Goal: Task Accomplishment & Management: Use online tool/utility

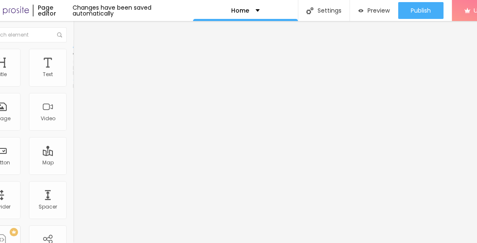
scroll to position [6, 0]
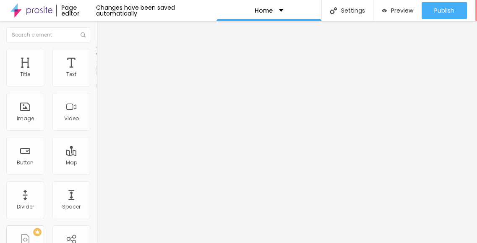
click at [104, 54] on span "Style" at bounding box center [110, 54] width 12 height 7
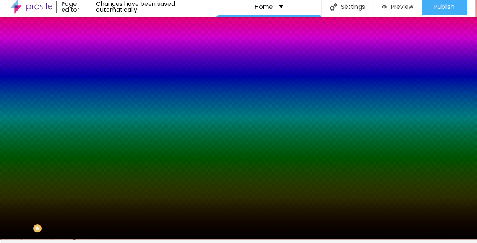
click at [97, 73] on span "Change image" at bounding box center [119, 69] width 45 height 7
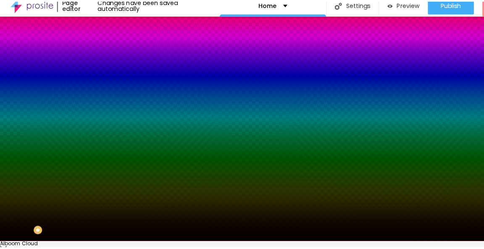
scroll to position [0, 0]
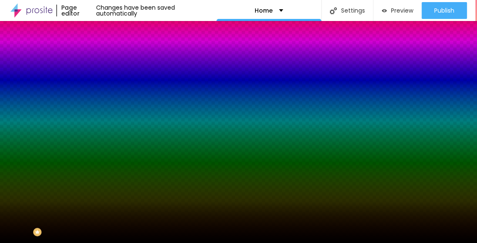
click at [97, 77] on span "Change image" at bounding box center [119, 73] width 45 height 7
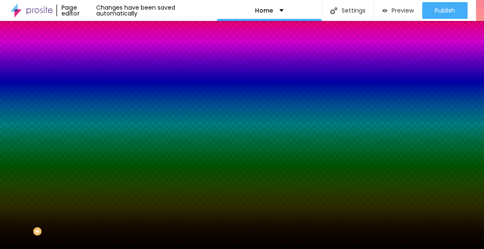
drag, startPoint x: 72, startPoint y: 131, endPoint x: 93, endPoint y: 138, distance: 22.0
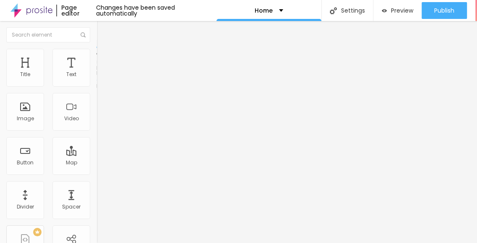
click at [97, 50] on ul "Content Style Advanced" at bounding box center [145, 52] width 97 height 25
click at [97, 52] on li "Style" at bounding box center [145, 53] width 97 height 8
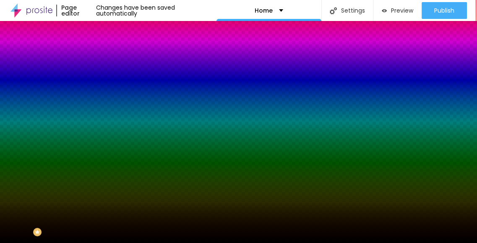
click at [97, 87] on span "None" at bounding box center [103, 83] width 13 height 7
click at [97, 100] on span "Parallax" at bounding box center [107, 96] width 21 height 7
click at [97, 92] on span "None" at bounding box center [103, 88] width 13 height 7
click at [97, 100] on div "Parallax" at bounding box center [145, 96] width 97 height 5
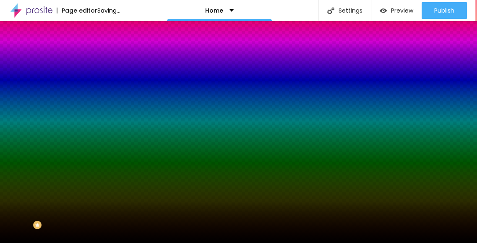
click at [101, 140] on icon "button" at bounding box center [102, 138] width 3 height 3
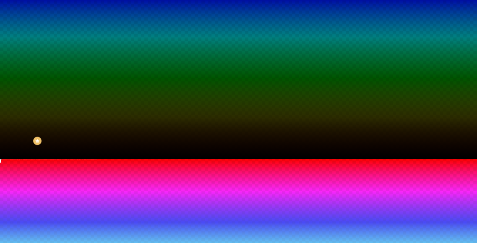
click at [49, 159] on div at bounding box center [238, 159] width 477 height 0
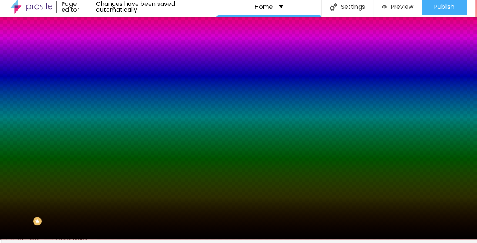
scroll to position [6, 0]
click at [97, 163] on button "button" at bounding box center [103, 159] width 12 height 9
type input "80"
type input "65"
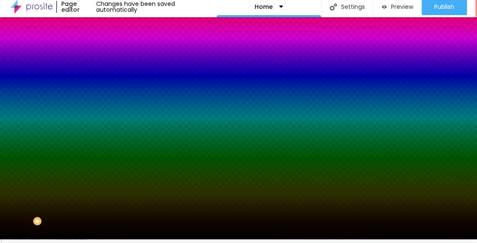
type input "65"
type input "60"
type input "55"
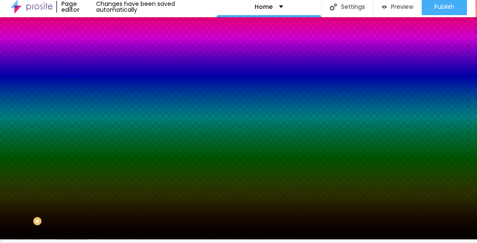
type input "50"
drag, startPoint x: 102, startPoint y: 160, endPoint x: 83, endPoint y: 165, distance: 20.4
type input "50"
click at [54, 202] on input "range" at bounding box center [27, 205] width 54 height 7
type input "110"
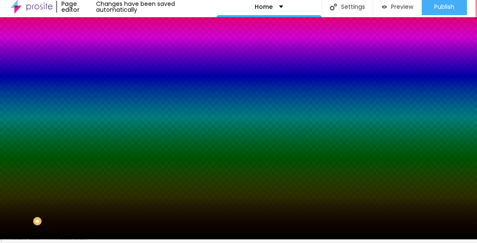
type input "110"
type input "155"
type input "165"
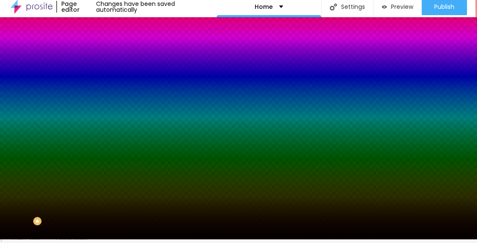
type input "210"
type input "230"
type input "240"
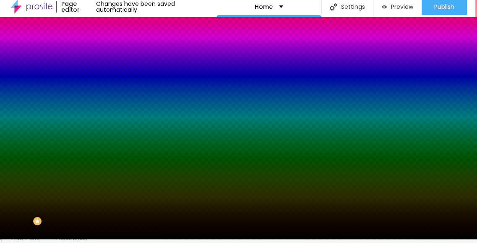
type input "240"
type input "235"
type input "205"
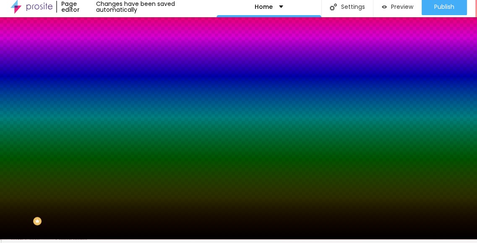
type input "100"
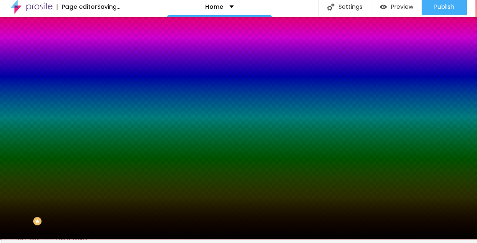
drag, startPoint x: 87, startPoint y: 184, endPoint x: 70, endPoint y: 174, distance: 19.5
click at [54, 223] on input "range" at bounding box center [27, 226] width 54 height 7
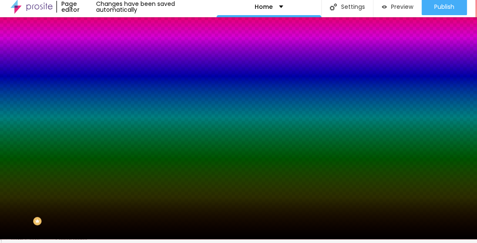
click at [8, 162] on img at bounding box center [5, 164] width 5 height 5
radio input "false"
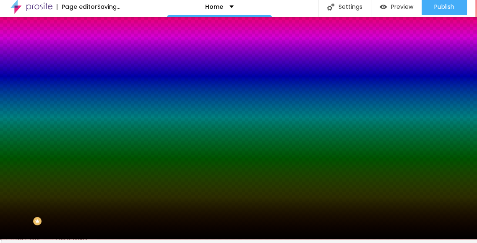
click at [43, 98] on icon at bounding box center [21, 104] width 43 height 13
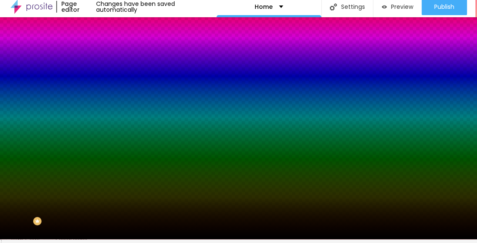
click at [43, 102] on icon at bounding box center [21, 104] width 43 height 13
click at [8, 162] on img at bounding box center [5, 164] width 5 height 5
radio input "false"
click at [8, 162] on img at bounding box center [5, 164] width 5 height 5
radio input "false"
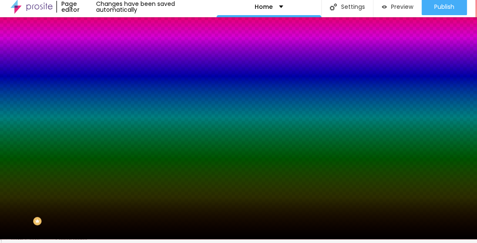
radio input "true"
click at [8, 162] on img at bounding box center [5, 164] width 5 height 5
radio input "true"
radio input "false"
click at [8, 162] on img at bounding box center [5, 164] width 5 height 5
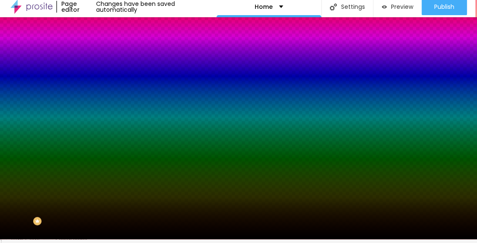
radio input "false"
click at [8, 162] on img at bounding box center [5, 164] width 5 height 5
radio input "false"
click at [8, 162] on img at bounding box center [5, 164] width 5 height 5
radio input "false"
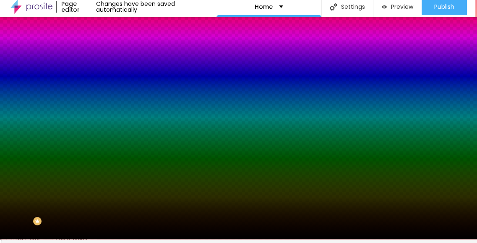
radio input "true"
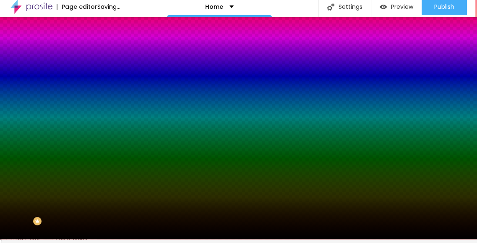
click at [173, 236] on div at bounding box center [238, 236] width 477 height 0
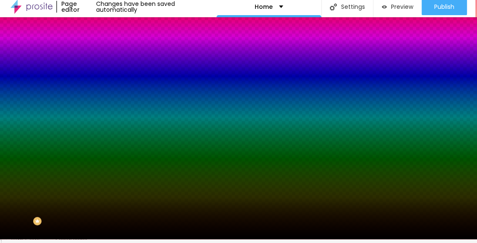
click at [225, 239] on div at bounding box center [238, 239] width 477 height 0
click at [97, 46] on li "Advanced" at bounding box center [145, 50] width 97 height 8
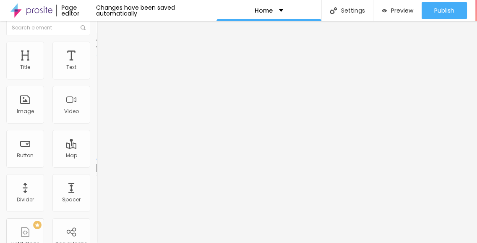
type input "214"
type input "140"
type input "125"
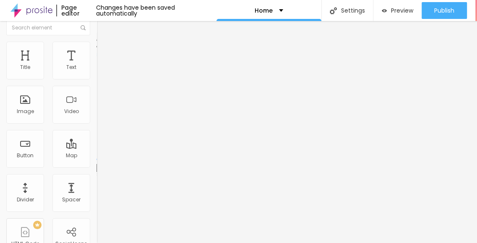
type input "125"
type input "115"
type input "100"
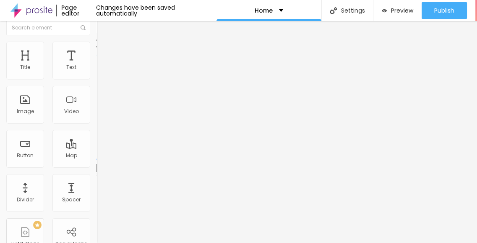
type input "90"
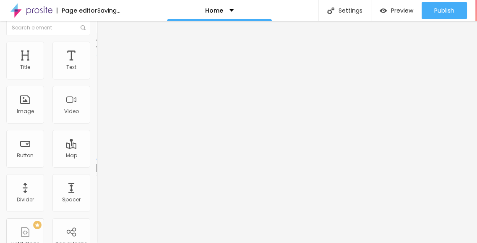
type input "130"
type input "150"
type input "164"
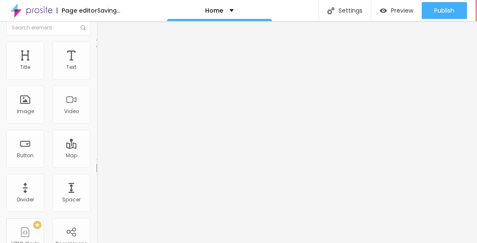
type input "164"
type input "174"
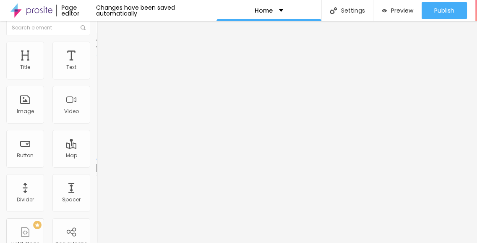
type input "179"
type input "174"
type input "160"
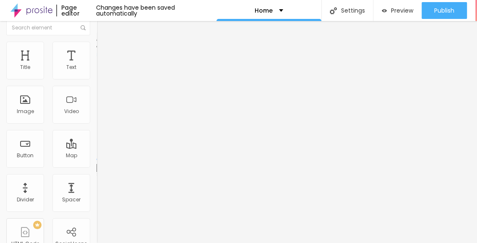
type input "160"
type input "150"
type input "135"
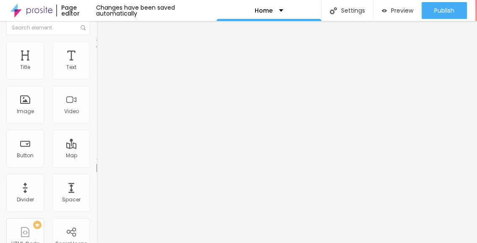
type input "130"
type input "125"
drag, startPoint x: 34, startPoint y: 84, endPoint x: 27, endPoint y: 87, distance: 8.1
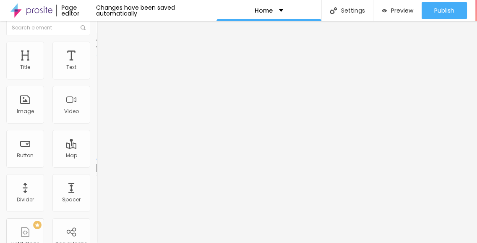
type input "125"
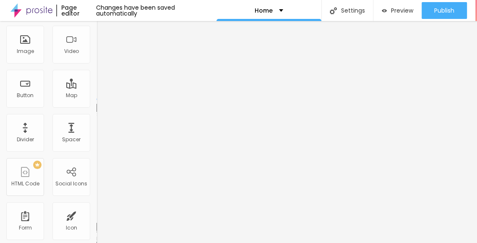
scroll to position [0, 0]
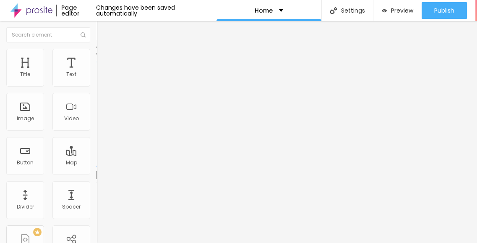
click at [97, 49] on img at bounding box center [101, 53] width 8 height 8
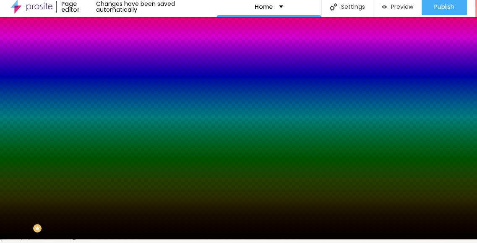
click at [97, 147] on button "button" at bounding box center [103, 142] width 12 height 9
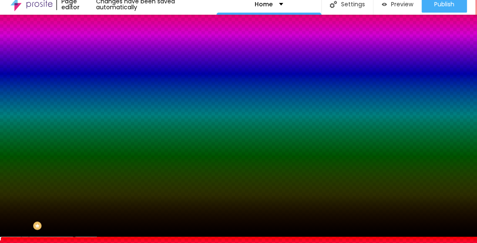
click at [181, 241] on div at bounding box center [238, 241] width 477 height 0
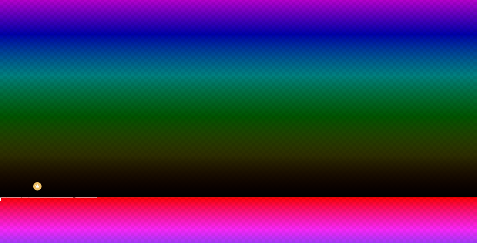
scroll to position [110, 0]
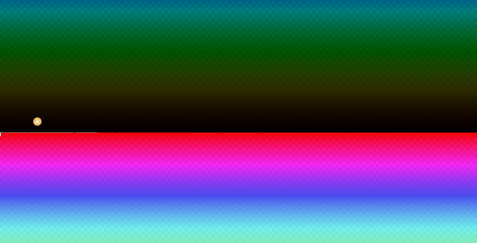
click at [43, 151] on rect at bounding box center [21, 163] width 43 height 24
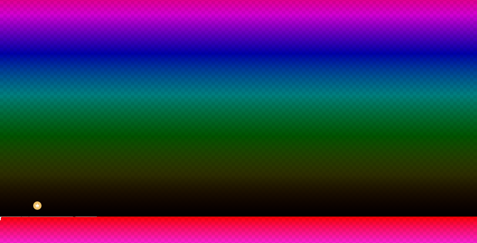
click at [143, 216] on div at bounding box center [238, 216] width 477 height 0
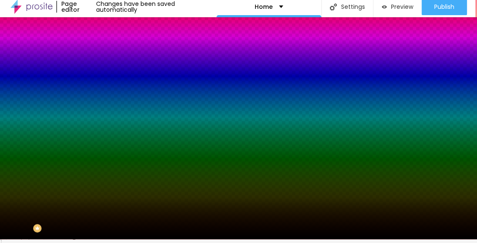
click at [97, 84] on span "Parallax" at bounding box center [107, 79] width 21 height 7
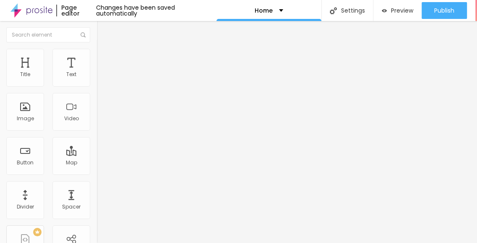
scroll to position [0, 0]
click at [97, 56] on li "Style" at bounding box center [145, 53] width 97 height 8
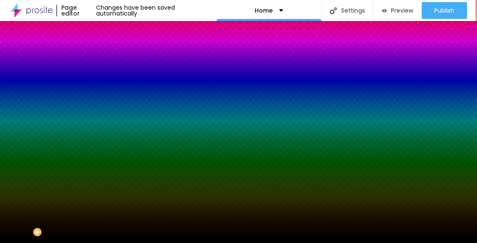
click at [97, 87] on span "Parallax" at bounding box center [107, 83] width 21 height 7
click at [97, 92] on div "None" at bounding box center [145, 89] width 97 height 5
click at [97, 100] on span "Parallax" at bounding box center [107, 96] width 21 height 7
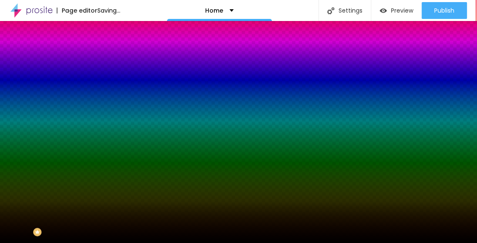
scroll to position [7, 0]
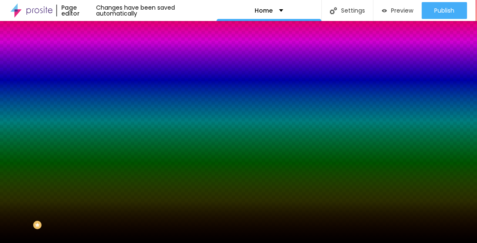
click at [100, 165] on icon "button" at bounding box center [102, 162] width 5 height 5
click at [8, 64] on img at bounding box center [5, 61] width 5 height 5
radio input "true"
radio input "false"
click at [8, 64] on img at bounding box center [5, 61] width 5 height 5
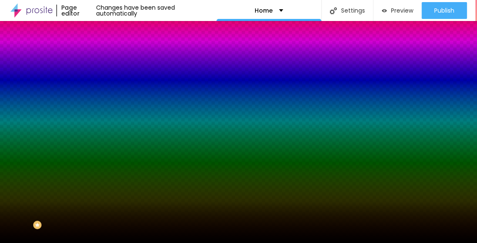
radio input "true"
radio input "false"
click at [8, 64] on img at bounding box center [5, 61] width 5 height 5
radio input "true"
radio input "false"
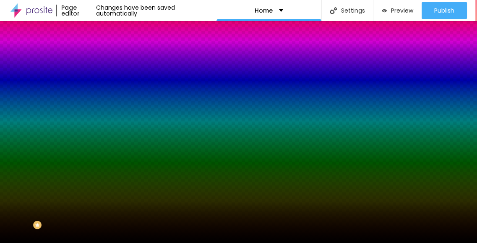
click at [8, 64] on img at bounding box center [5, 61] width 5 height 5
radio input "false"
radio input "true"
click at [8, 64] on img at bounding box center [5, 61] width 5 height 5
radio input "true"
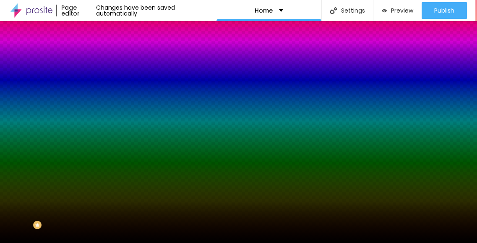
radio input "false"
click at [8, 64] on img at bounding box center [5, 61] width 5 height 5
radio input "true"
radio input "false"
click at [8, 64] on img at bounding box center [5, 61] width 5 height 5
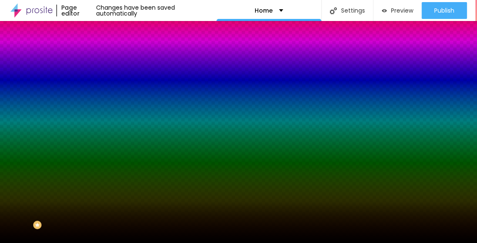
radio input "true"
radio input "false"
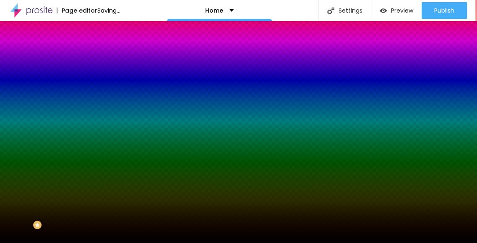
click at [8, 64] on img at bounding box center [5, 61] width 5 height 5
radio input "false"
radio input "true"
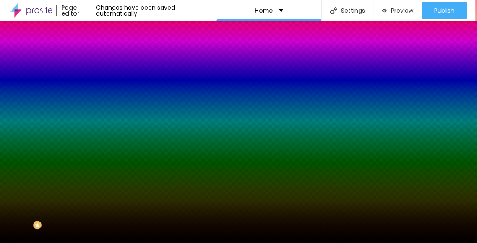
click at [8, 64] on img at bounding box center [5, 61] width 5 height 5
radio input "true"
radio input "false"
click at [8, 64] on img at bounding box center [5, 61] width 5 height 5
radio input "true"
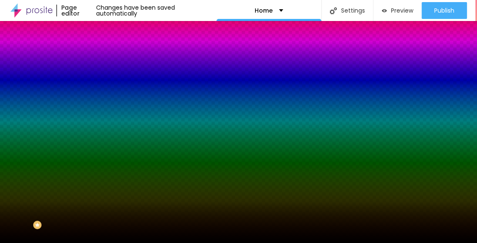
radio input "false"
click at [8, 64] on img at bounding box center [5, 61] width 5 height 5
radio input "true"
radio input "false"
click at [8, 64] on img at bounding box center [5, 61] width 5 height 5
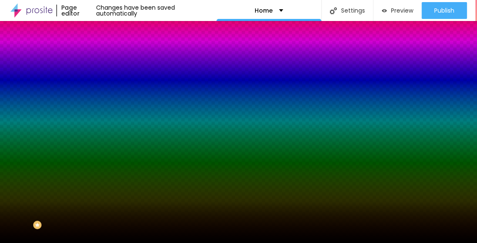
radio input "false"
radio input "true"
click at [8, 64] on img at bounding box center [5, 61] width 5 height 5
radio input "true"
radio input "false"
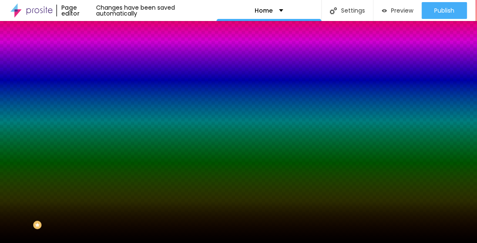
click at [8, 64] on img at bounding box center [5, 61] width 5 height 5
radio input "true"
radio input "false"
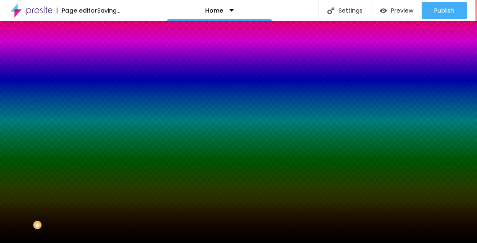
click at [8, 64] on img at bounding box center [5, 61] width 5 height 5
radio input "true"
radio input "false"
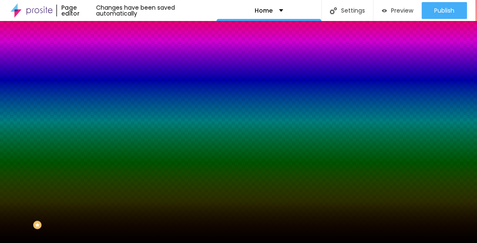
click at [12, 67] on button at bounding box center [6, 62] width 12 height 9
radio input "false"
radio input "true"
click at [172, 53] on div at bounding box center [238, 53] width 477 height 0
click at [54, 242] on div at bounding box center [238, 243] width 477 height 0
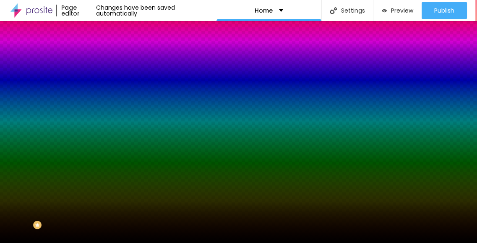
click at [100, 141] on icon "button" at bounding box center [102, 138] width 5 height 5
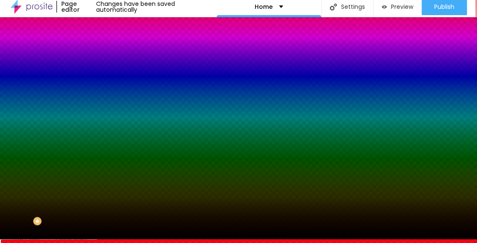
scroll to position [0, 0]
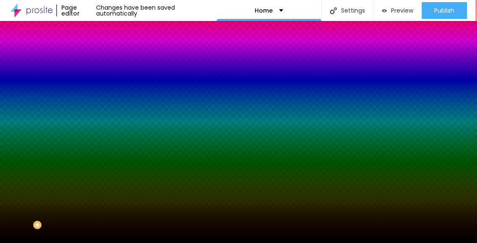
click at [86, 242] on div at bounding box center [238, 243] width 477 height 0
click at [97, 34] on li "Content" at bounding box center [145, 37] width 97 height 8
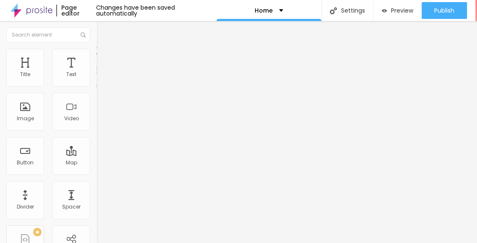
click at [97, 60] on ul "Content Style Advanced" at bounding box center [145, 52] width 97 height 25
click at [104, 58] on span "Style" at bounding box center [110, 54] width 12 height 7
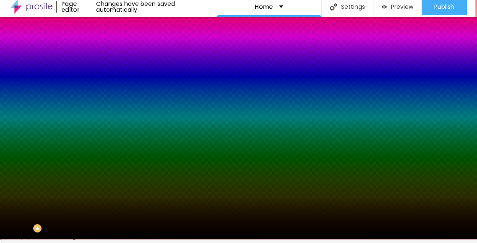
scroll to position [6, 0]
click at [97, 110] on div at bounding box center [145, 110] width 97 height 0
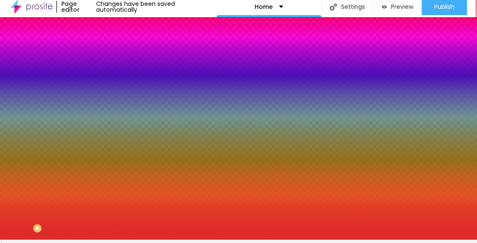
click at [57, 165] on div at bounding box center [238, 117] width 477 height 243
click at [54, 160] on div at bounding box center [238, 117] width 477 height 243
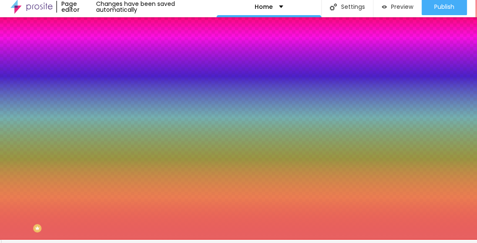
click at [45, 163] on div at bounding box center [238, 117] width 477 height 243
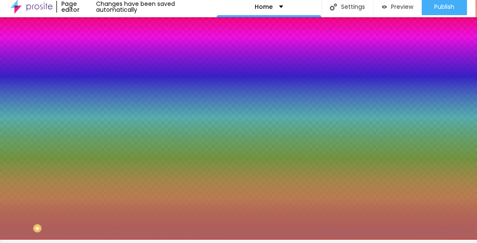
drag, startPoint x: 37, startPoint y: 177, endPoint x: 28, endPoint y: 169, distance: 12.2
click at [36, 177] on div at bounding box center [238, 117] width 477 height 243
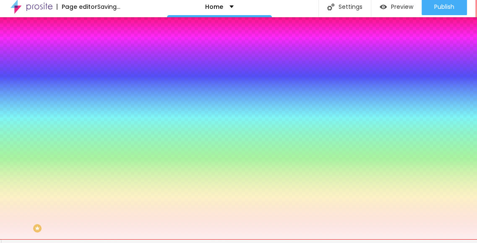
type input "#FDFDFD"
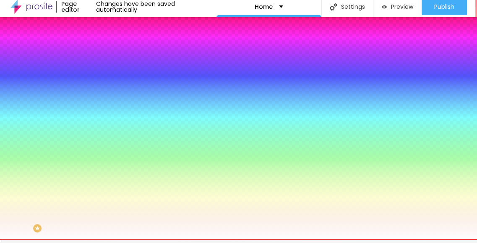
drag, startPoint x: 18, startPoint y: 158, endPoint x: 10, endPoint y: 157, distance: 8.5
click at [97, 119] on div at bounding box center [145, 119] width 97 height 0
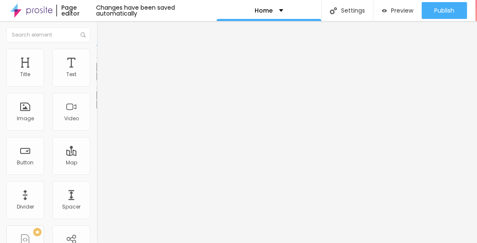
click at [103, 27] on img "button" at bounding box center [106, 30] width 7 height 7
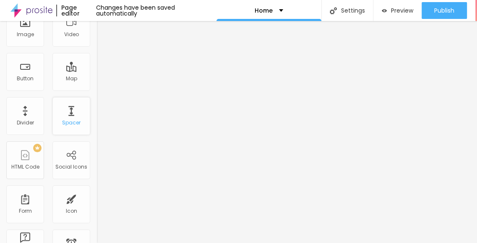
scroll to position [0, 0]
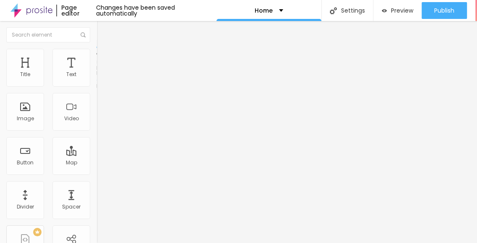
click at [97, 76] on span "Boxed" at bounding box center [105, 72] width 16 height 7
click at [97, 51] on li "Style" at bounding box center [145, 53] width 97 height 8
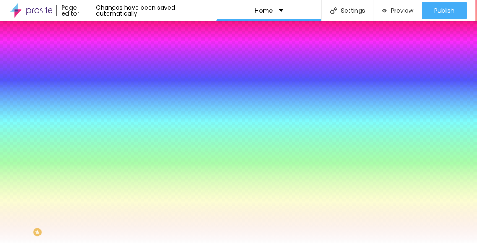
click at [97, 128] on div "Background effect" at bounding box center [145, 125] width 97 height 5
click at [97, 151] on button "button" at bounding box center [103, 146] width 12 height 9
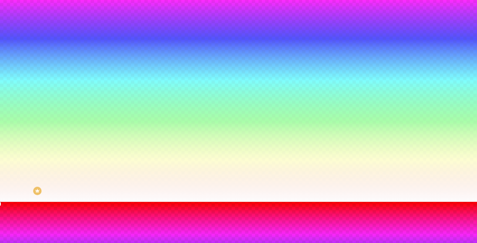
scroll to position [42, 0]
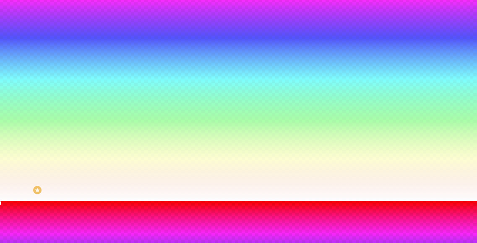
click at [8, 212] on img at bounding box center [5, 214] width 5 height 5
radio input "false"
radio input "true"
click at [8, 212] on img at bounding box center [5, 214] width 5 height 5
radio input "true"
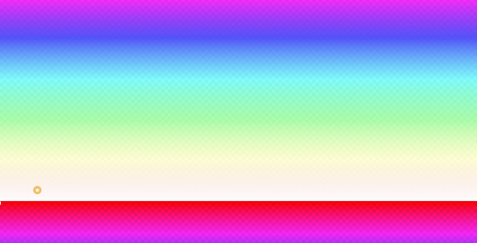
radio input "false"
click at [8, 212] on img at bounding box center [5, 214] width 5 height 5
radio input "true"
radio input "false"
click at [8, 212] on img at bounding box center [5, 214] width 5 height 5
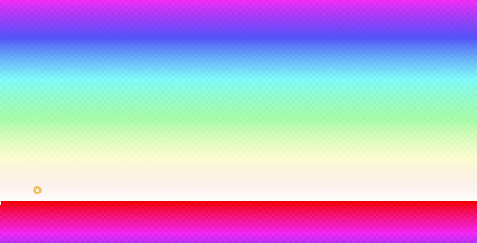
radio input "true"
radio input "false"
click at [8, 212] on img at bounding box center [5, 214] width 5 height 5
radio input "false"
radio input "true"
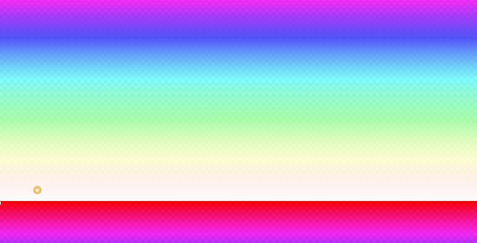
click at [8, 212] on img at bounding box center [5, 214] width 5 height 5
radio input "true"
radio input "false"
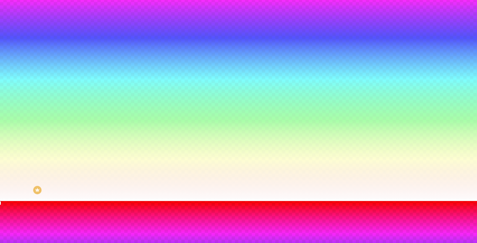
radio input "true"
radio input "false"
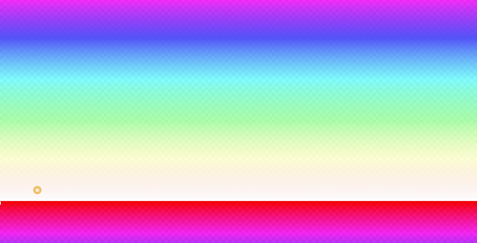
click at [171, 206] on div at bounding box center [238, 206] width 477 height 0
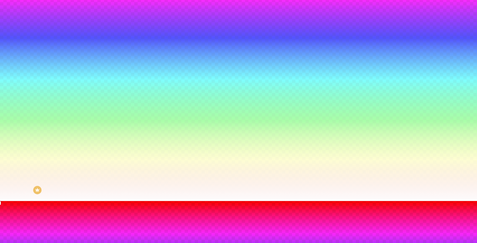
click at [12, 211] on button at bounding box center [6, 215] width 12 height 9
radio input "false"
radio input "true"
click at [12, 211] on button at bounding box center [6, 215] width 12 height 9
radio input "true"
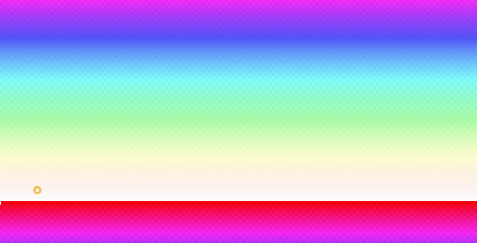
radio input "false"
click at [12, 211] on button at bounding box center [6, 215] width 12 height 9
radio input "true"
radio input "false"
click at [12, 211] on button at bounding box center [6, 215] width 12 height 9
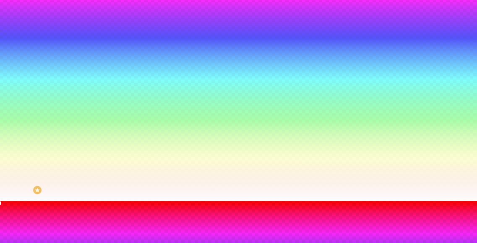
radio input "true"
radio input "false"
click at [12, 211] on button at bounding box center [6, 215] width 12 height 9
radio input "false"
radio input "true"
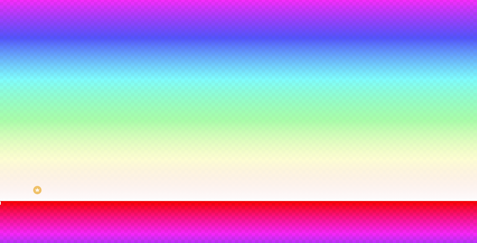
click at [12, 211] on button at bounding box center [6, 215] width 12 height 9
radio input "true"
radio input "false"
click at [12, 211] on button at bounding box center [6, 215] width 12 height 9
radio input "true"
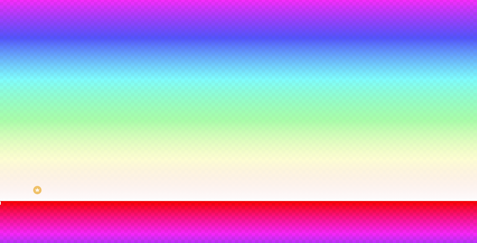
radio input "false"
click at [177, 206] on div at bounding box center [238, 206] width 477 height 0
click at [142, 201] on div at bounding box center [238, 201] width 477 height 0
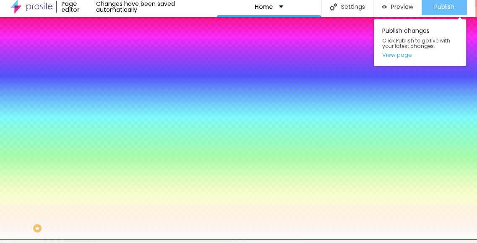
click at [442, 6] on span "Publish" at bounding box center [445, 6] width 20 height 7
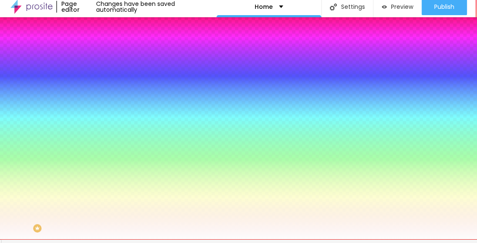
click at [103, 24] on img "button" at bounding box center [106, 27] width 7 height 7
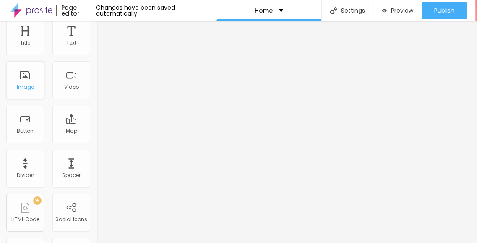
scroll to position [0, 0]
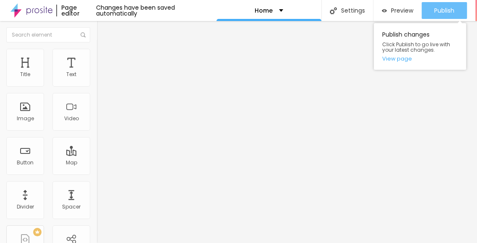
click at [441, 7] on span "Publish" at bounding box center [445, 10] width 20 height 7
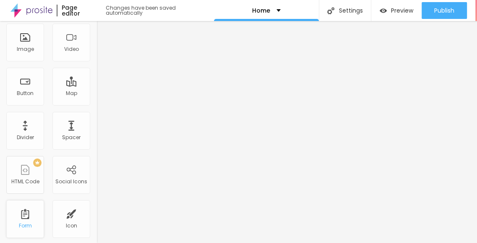
scroll to position [210, 0]
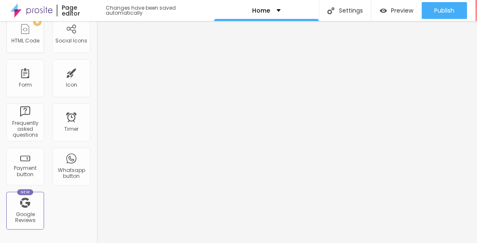
click at [44, 11] on img at bounding box center [31, 10] width 42 height 21
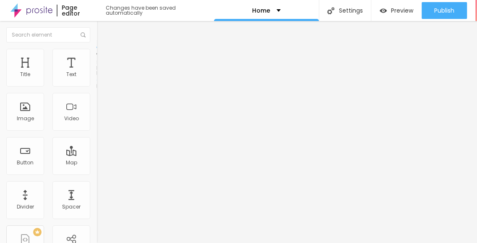
click at [97, 57] on li "Style" at bounding box center [145, 53] width 97 height 8
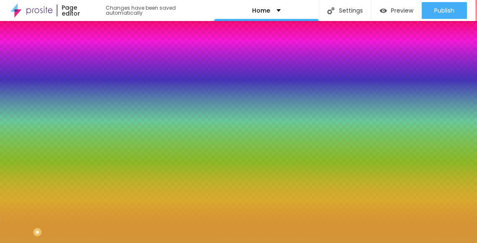
click at [142, 76] on img at bounding box center [144, 73] width 5 height 5
click at [97, 114] on div at bounding box center [145, 114] width 97 height 0
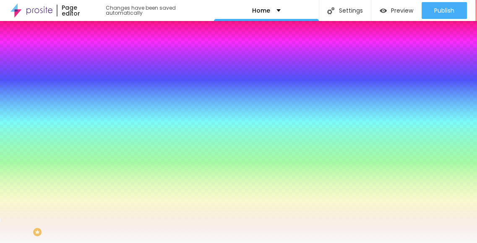
type input "#FFFFFF"
drag, startPoint x: 2, startPoint y: 168, endPoint x: 0, endPoint y: 160, distance: 8.2
click at [97, 160] on div "Background Image Add image Image Effect None None Parallax Background Color Res…" at bounding box center [145, 120] width 97 height 109
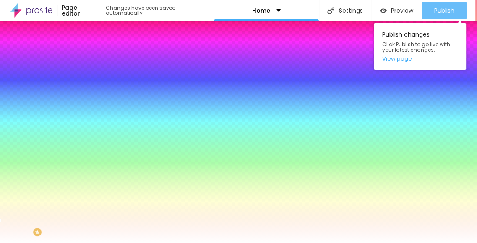
click at [446, 9] on span "Publish" at bounding box center [445, 10] width 20 height 7
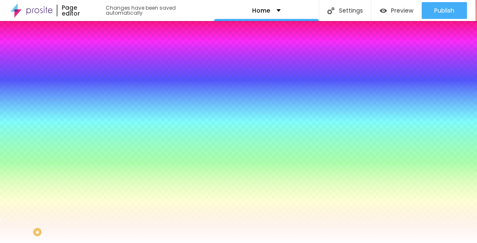
drag, startPoint x: 12, startPoint y: 58, endPoint x: 17, endPoint y: 58, distance: 5.5
click at [104, 50] on span "Content" at bounding box center [114, 45] width 21 height 7
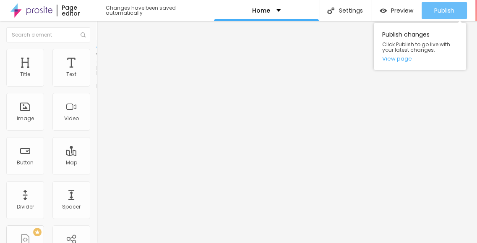
click at [431, 7] on button "Publish" at bounding box center [444, 10] width 45 height 17
click at [437, 4] on div "Publish" at bounding box center [445, 10] width 20 height 17
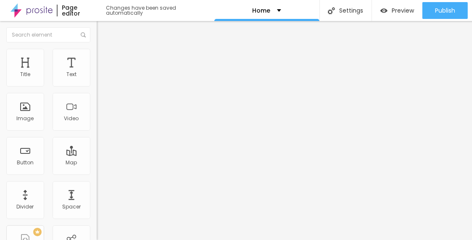
click at [97, 53] on img at bounding box center [101, 53] width 8 height 8
click at [97, 49] on li "Style" at bounding box center [145, 44] width 97 height 8
click at [97, 81] on button "button" at bounding box center [103, 76] width 12 height 9
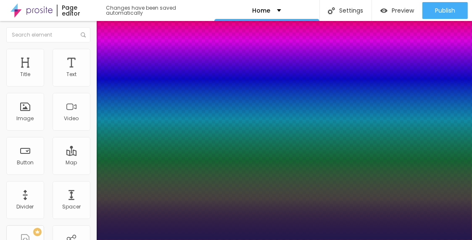
type input "1"
type input "1.8"
type input "1"
type input "2.1"
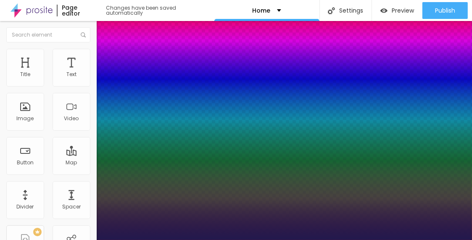
type input "2.1"
type input "1"
type input "1.9"
type input "1"
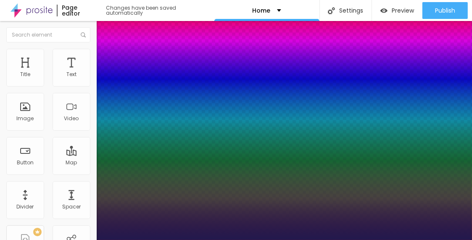
type input "1.8"
type input "1"
type input "1.8"
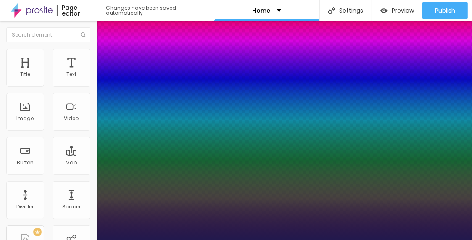
type input "25"
type input "1"
type input "27"
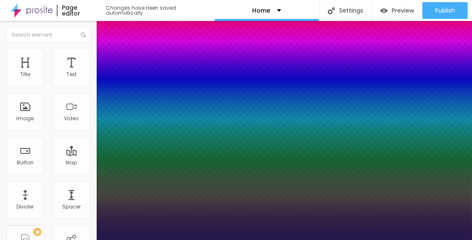
type input "1"
type input "30"
type input "1"
type input "31"
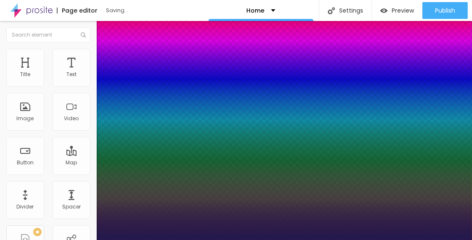
type input "31"
type input "1"
type input "30"
type input "1"
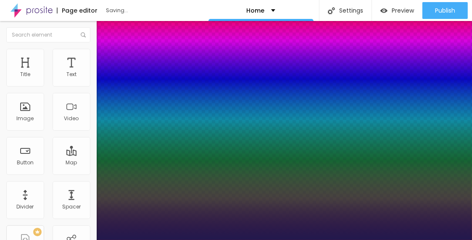
type input "29"
type input "1"
type input "28"
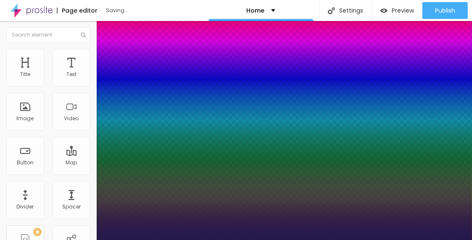
type input "1"
type input "27"
type input "1"
type input "26"
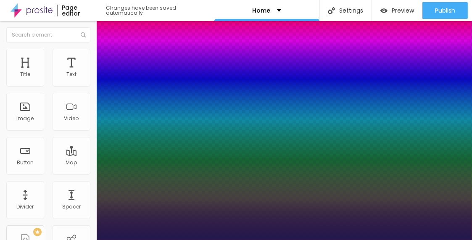
type input "26"
type input "1"
type input "26"
type input "1"
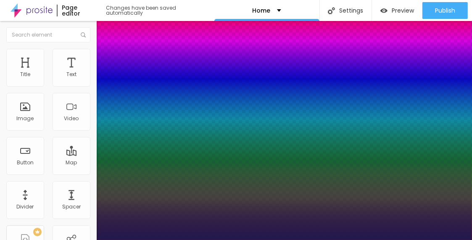
type input "1.2"
type input "1"
type input "1.1"
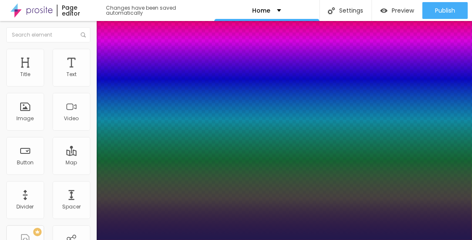
type input "1"
type input "0.9"
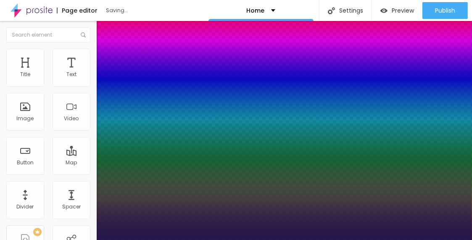
type input "0.9"
type input "1"
type input "0.8"
type input "1"
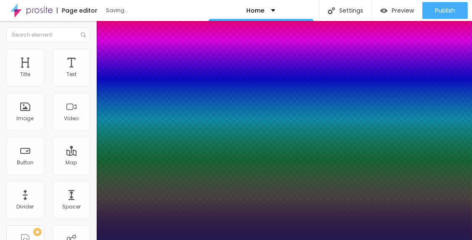
type input "0.7"
type input "1"
type input "0.6"
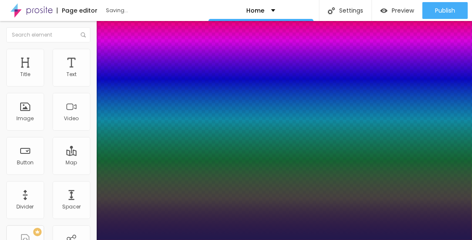
type input "1"
type input "0.5"
type input "1"
drag, startPoint x: 138, startPoint y: 198, endPoint x: 103, endPoint y: 194, distance: 35.6
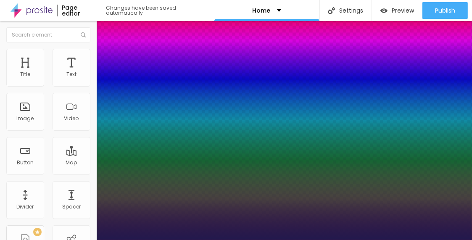
type input "0.5"
type input "1"
click at [224, 239] on div at bounding box center [236, 240] width 472 height 0
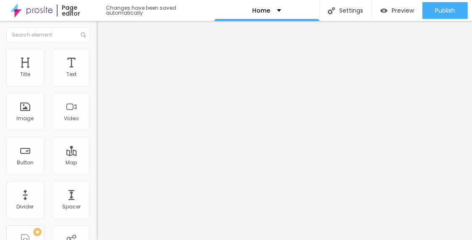
click at [104, 58] on span "Style" at bounding box center [110, 54] width 12 height 7
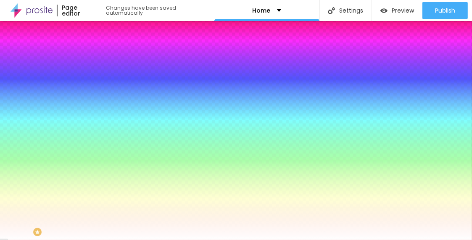
click at [104, 59] on span "Advanced" at bounding box center [117, 62] width 27 height 7
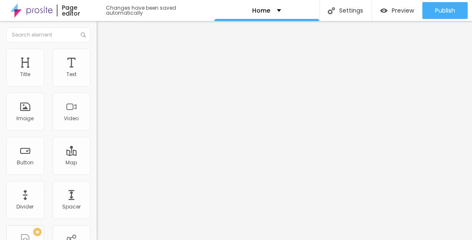
type input "0"
drag, startPoint x: 20, startPoint y: 97, endPoint x: 8, endPoint y: 101, distance: 13.0
type input "0"
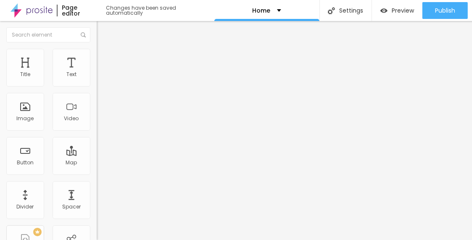
click at [97, 55] on li "Advanced" at bounding box center [145, 53] width 97 height 8
type input "1.8"
type input "1.7"
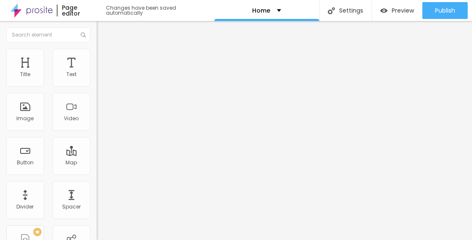
type input "1.6"
type input "1.5"
type input "1.4"
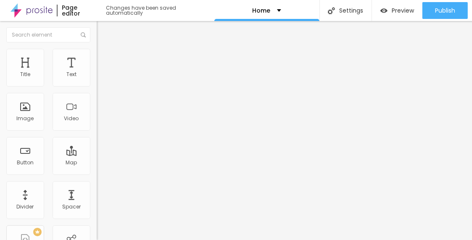
type input "1.4"
type input "1.3"
type input "1.2"
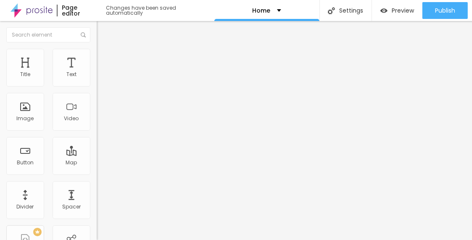
type input "1.1"
type input "1"
type input "0.9"
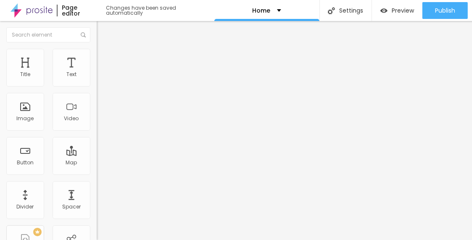
type input "0.9"
type input "0.8"
type input "0.9"
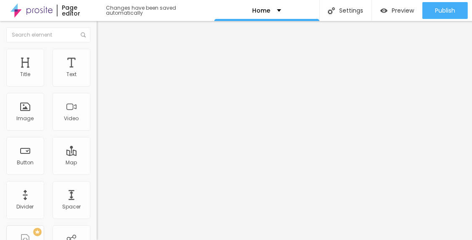
type input "1"
drag, startPoint x: 67, startPoint y: 209, endPoint x: 35, endPoint y: 201, distance: 32.9
type input "1"
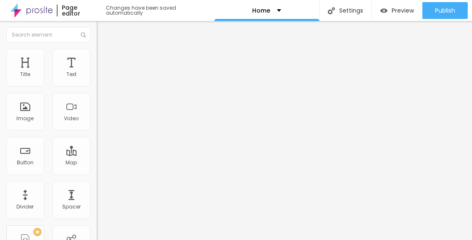
click at [97, 58] on ul "Content Style Advanced" at bounding box center [145, 52] width 97 height 25
click at [104, 58] on span "Style" at bounding box center [110, 54] width 12 height 7
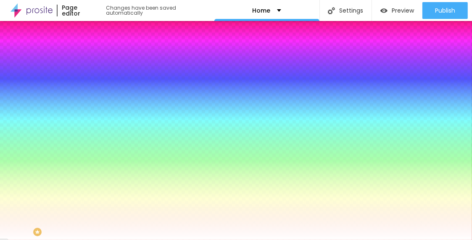
click at [104, 59] on span "Advanced" at bounding box center [117, 62] width 27 height 7
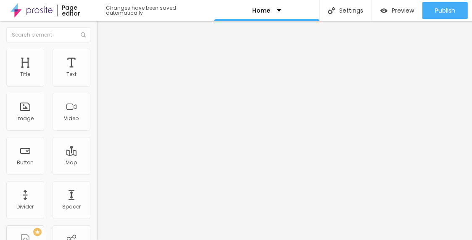
type input "0"
drag, startPoint x: 19, startPoint y: 100, endPoint x: -3, endPoint y: 99, distance: 22.3
type input "0"
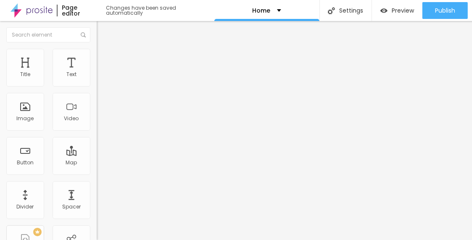
click at [97, 57] on li "Advanced" at bounding box center [145, 53] width 97 height 8
click at [97, 49] on li "Style" at bounding box center [145, 44] width 97 height 8
click at [97, 52] on img at bounding box center [101, 53] width 8 height 8
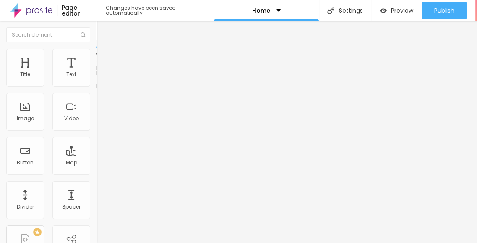
click at [104, 59] on span "Advanced" at bounding box center [117, 62] width 27 height 7
type input "50"
type input "40"
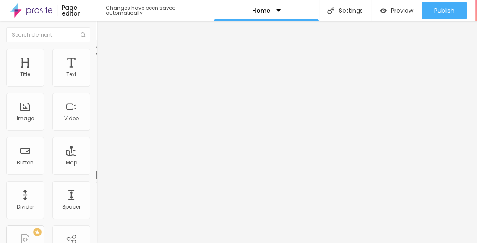
type input "35"
type input "15"
type input "10"
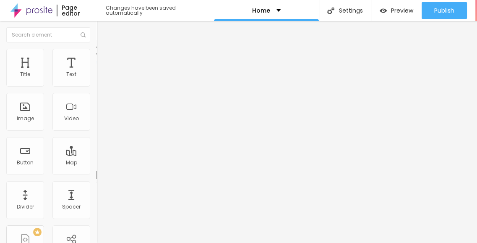
type input "10"
drag, startPoint x: 27, startPoint y: 93, endPoint x: 19, endPoint y: 91, distance: 8.2
type input "10"
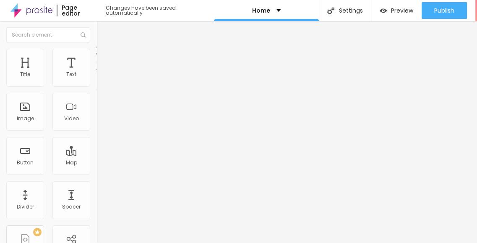
click at [104, 59] on span "Advanced" at bounding box center [117, 62] width 27 height 7
click at [104, 58] on span "Style" at bounding box center [110, 54] width 12 height 7
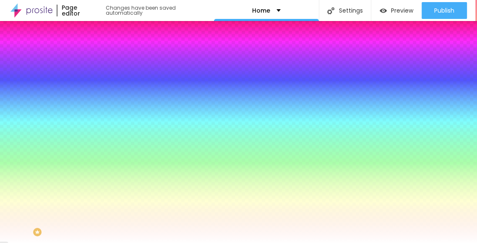
click at [97, 48] on img at bounding box center [101, 44] width 8 height 8
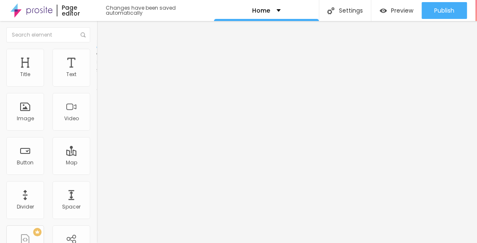
click at [103, 30] on img "button" at bounding box center [106, 30] width 7 height 7
click at [97, 57] on li "Advanced" at bounding box center [145, 61] width 97 height 8
type input "0"
drag, startPoint x: 18, startPoint y: 97, endPoint x: 6, endPoint y: 96, distance: 12.3
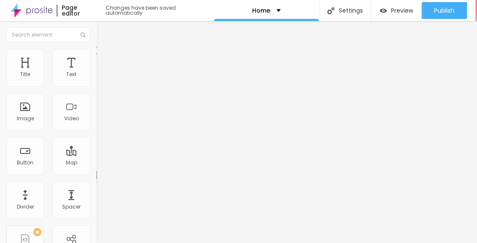
type input "0"
click at [97, 52] on img at bounding box center [101, 53] width 8 height 8
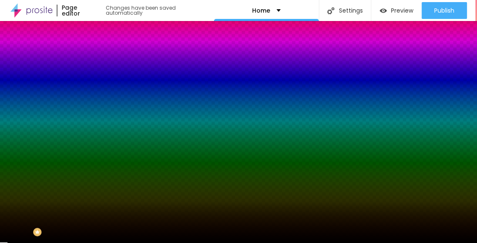
click at [97, 114] on div at bounding box center [145, 114] width 97 height 0
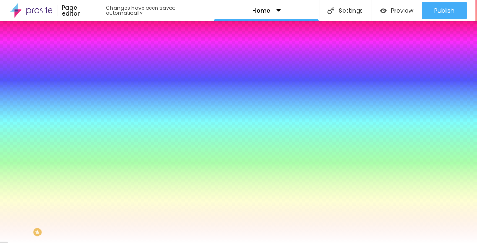
type input "#FFFFFF"
drag, startPoint x: 29, startPoint y: 171, endPoint x: 7, endPoint y: 160, distance: 25.2
click at [97, 123] on div "Background Color Reset to default #FFFFFF" at bounding box center [145, 111] width 97 height 23
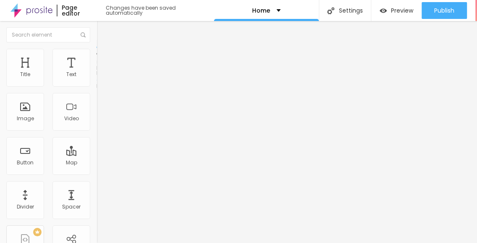
drag, startPoint x: 49, startPoint y: 52, endPoint x: 49, endPoint y: 60, distance: 8.0
click at [97, 53] on img at bounding box center [101, 53] width 8 height 8
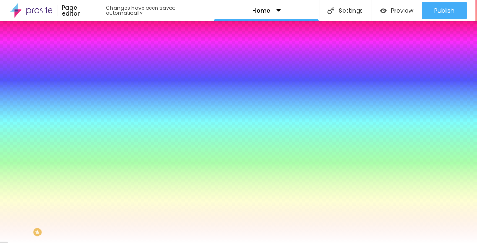
click at [97, 57] on li "Advanced" at bounding box center [145, 61] width 97 height 8
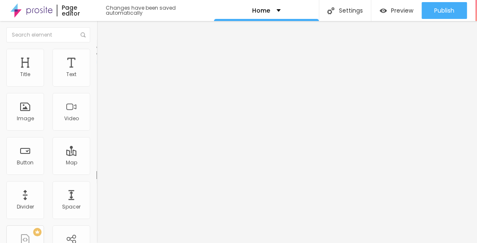
type input "0"
drag, startPoint x: 18, startPoint y: 101, endPoint x: 10, endPoint y: 100, distance: 8.4
type input "0"
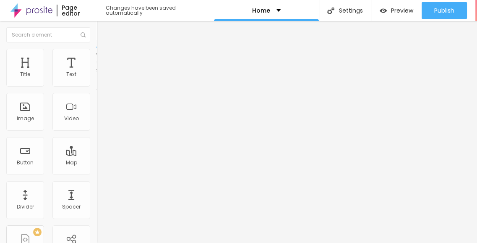
click at [104, 59] on span "Advanced" at bounding box center [117, 62] width 27 height 7
type input "15"
type input "10"
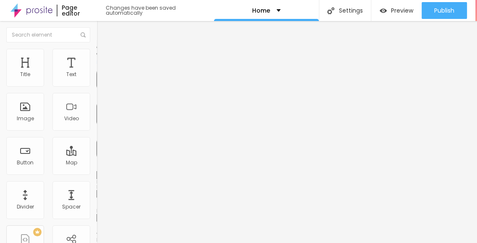
type input "5"
type input "0"
type input "5"
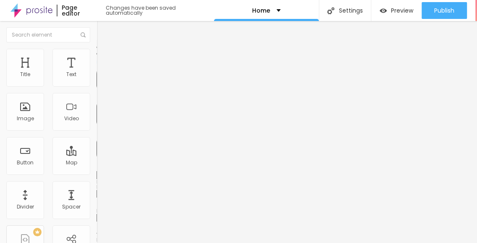
type input "5"
type input "10"
drag, startPoint x: 32, startPoint y: 84, endPoint x: 78, endPoint y: 114, distance: 55.0
click at [97, 163] on input "range" at bounding box center [124, 166] width 54 height 7
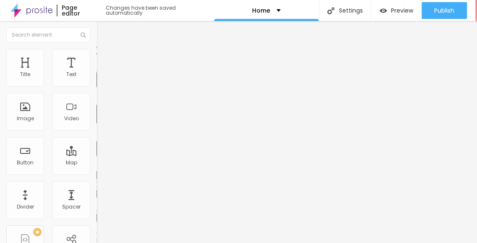
type input "15"
type input "20"
type input "15"
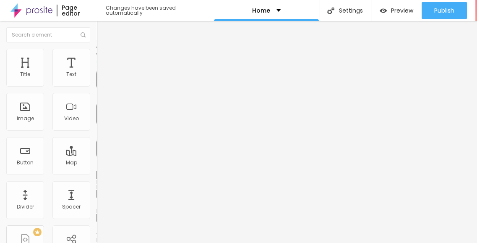
type input "15"
type input "10"
click at [97, 163] on input "range" at bounding box center [124, 166] width 54 height 7
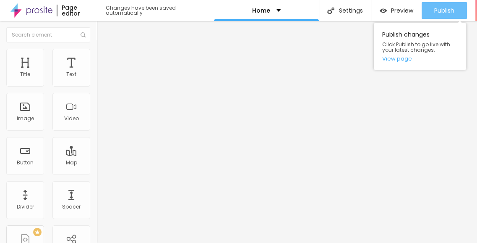
click at [457, 7] on button "Publish" at bounding box center [444, 10] width 45 height 17
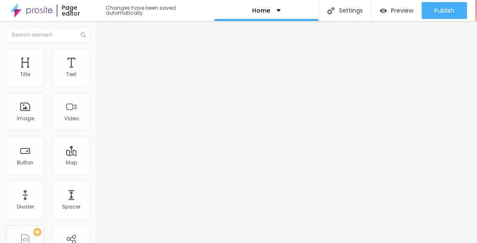
click at [42, 6] on img at bounding box center [31, 10] width 42 height 21
